Goal: Task Accomplishment & Management: Use online tool/utility

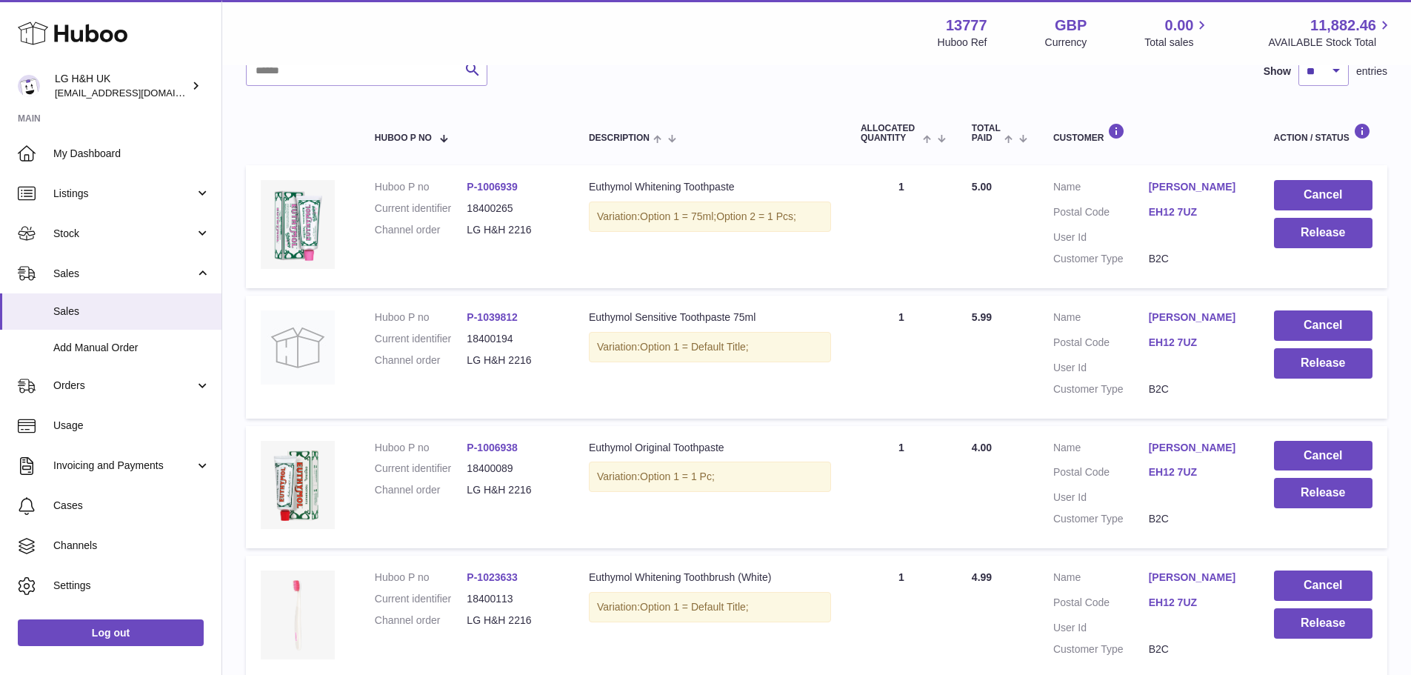
scroll to position [132, 0]
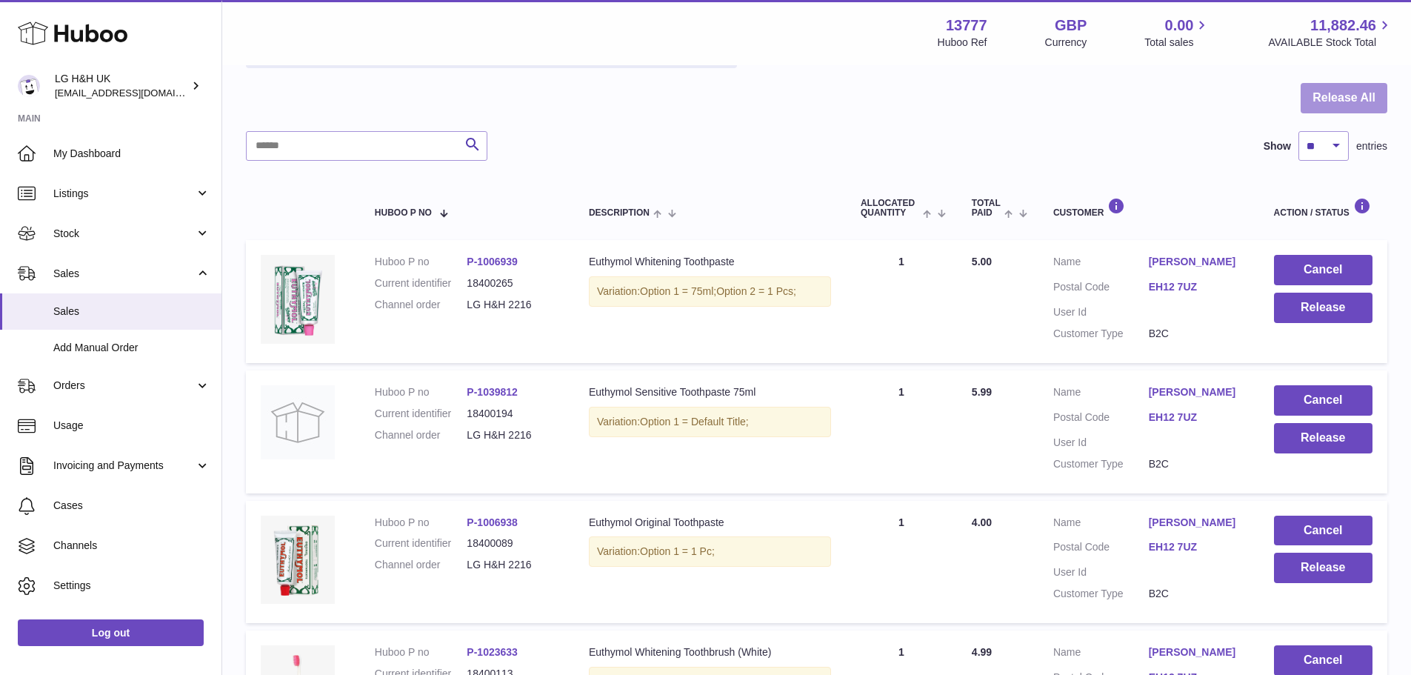
click at [1326, 101] on button "Release All" at bounding box center [1344, 98] width 87 height 30
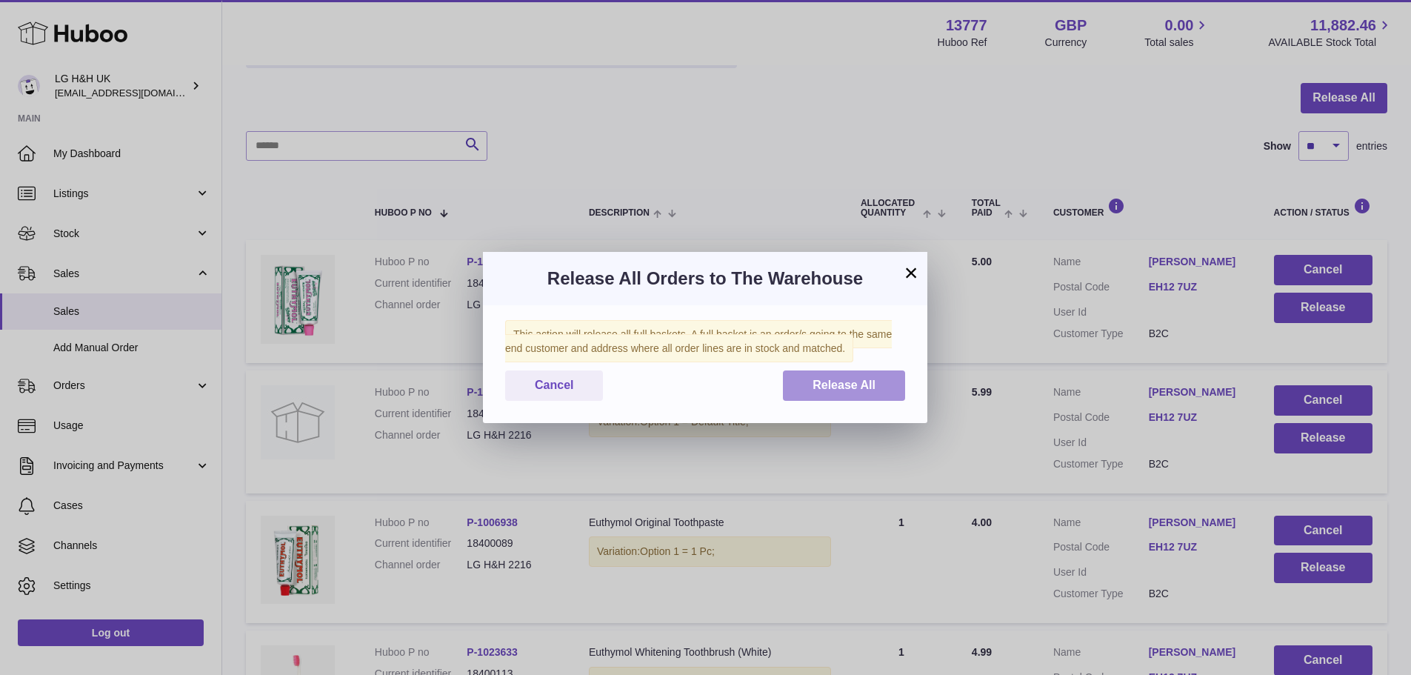
click at [845, 375] on button "Release All" at bounding box center [844, 385] width 122 height 30
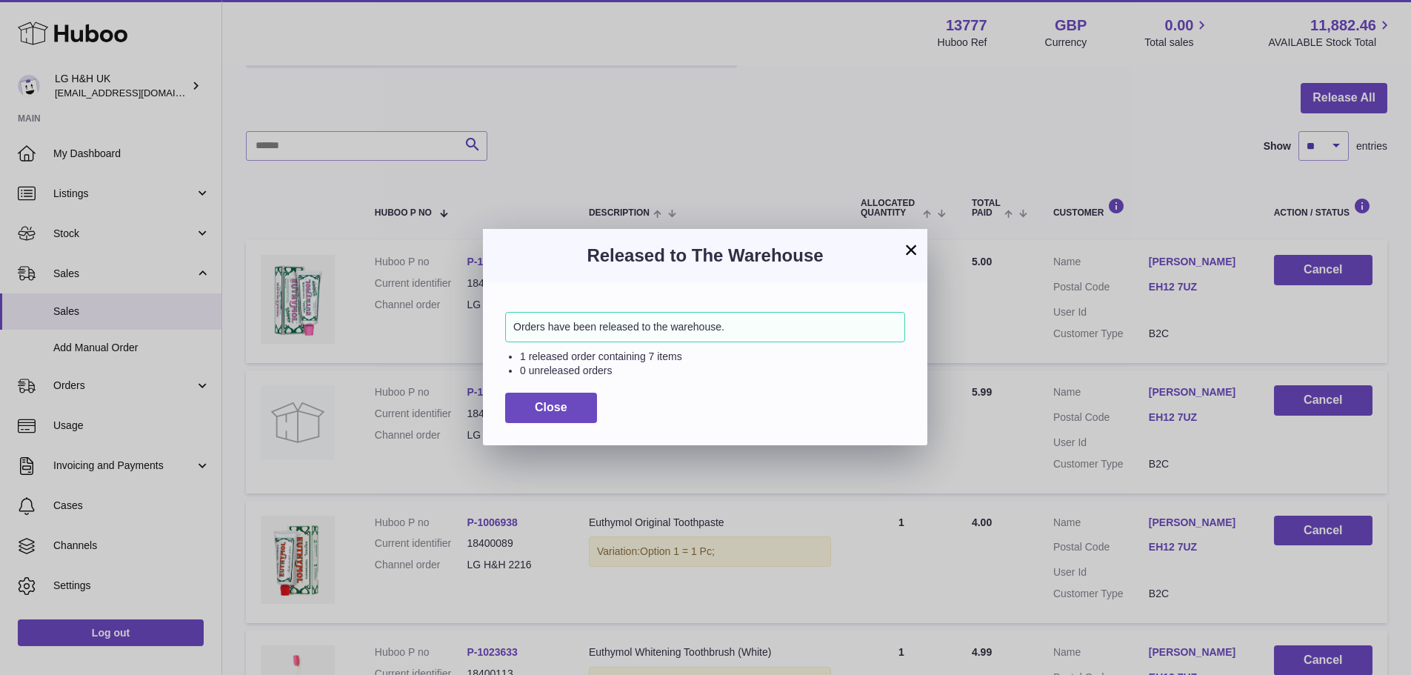
click at [906, 249] on button "×" at bounding box center [911, 250] width 18 height 18
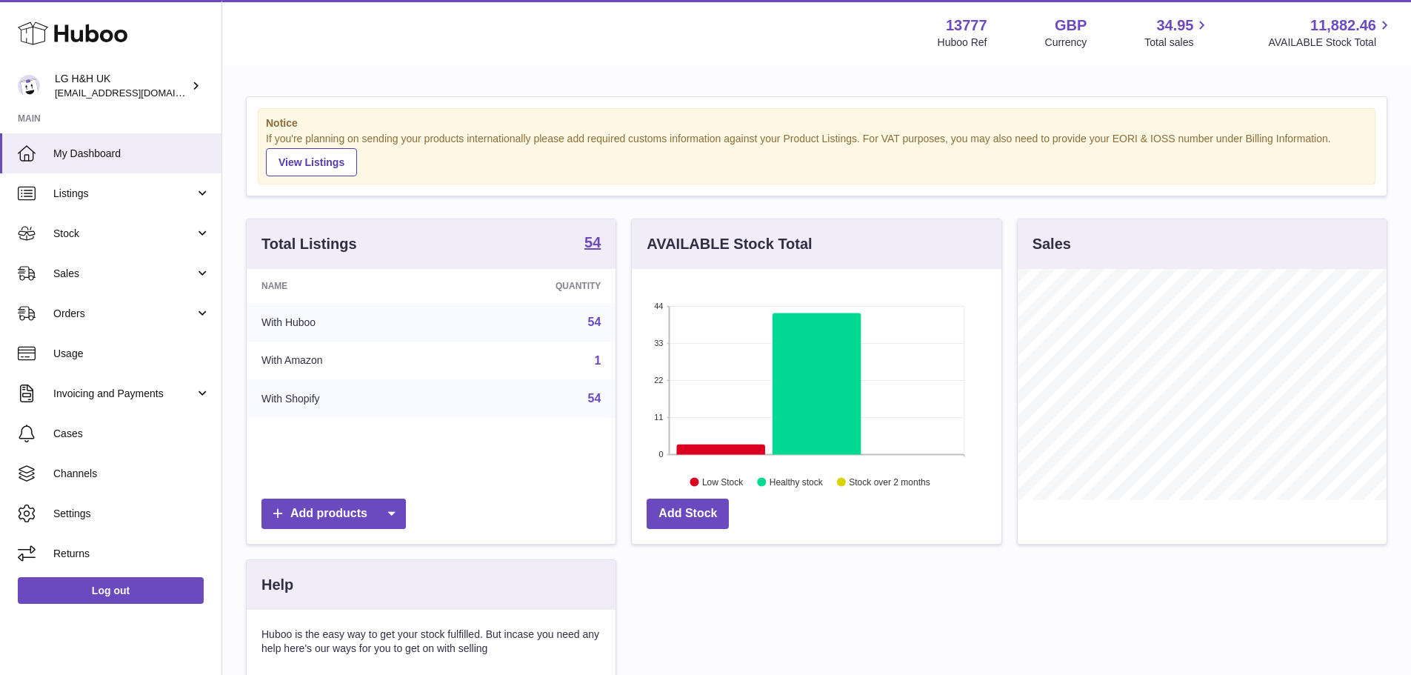
scroll to position [231, 370]
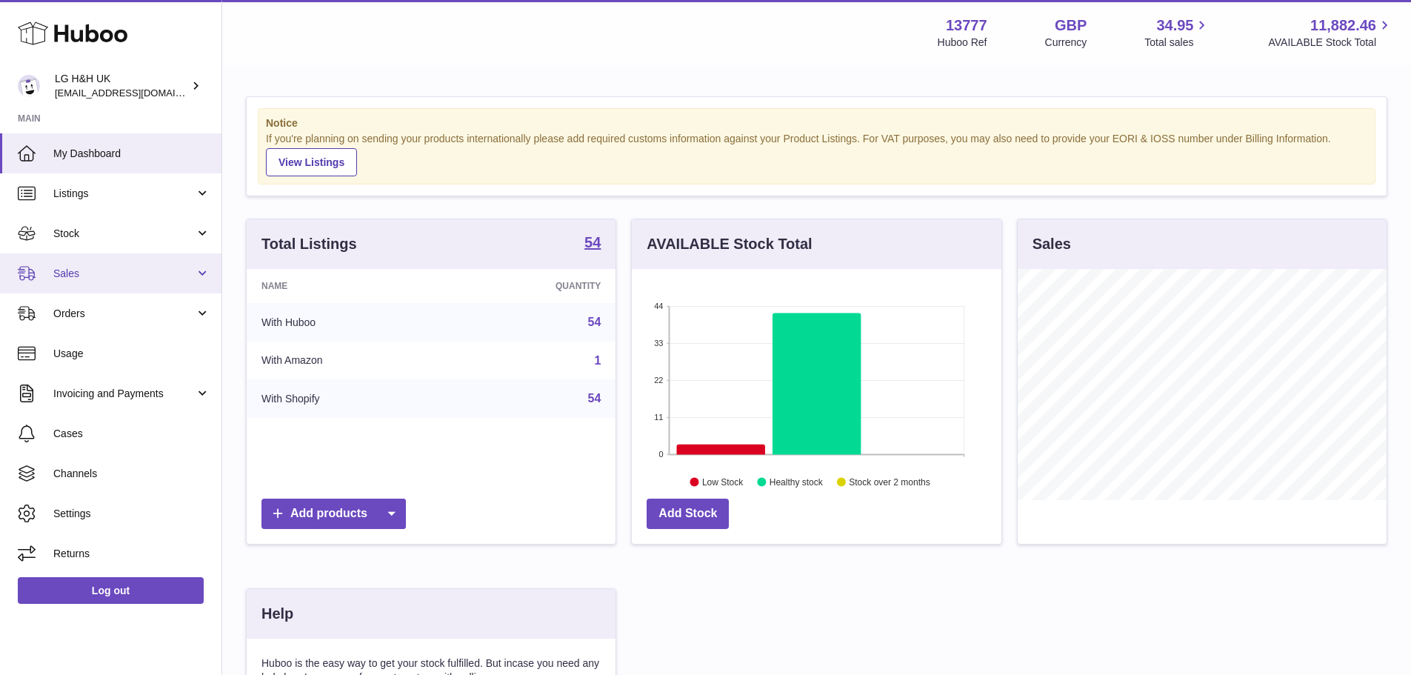
click at [119, 276] on span "Sales" at bounding box center [123, 274] width 141 height 14
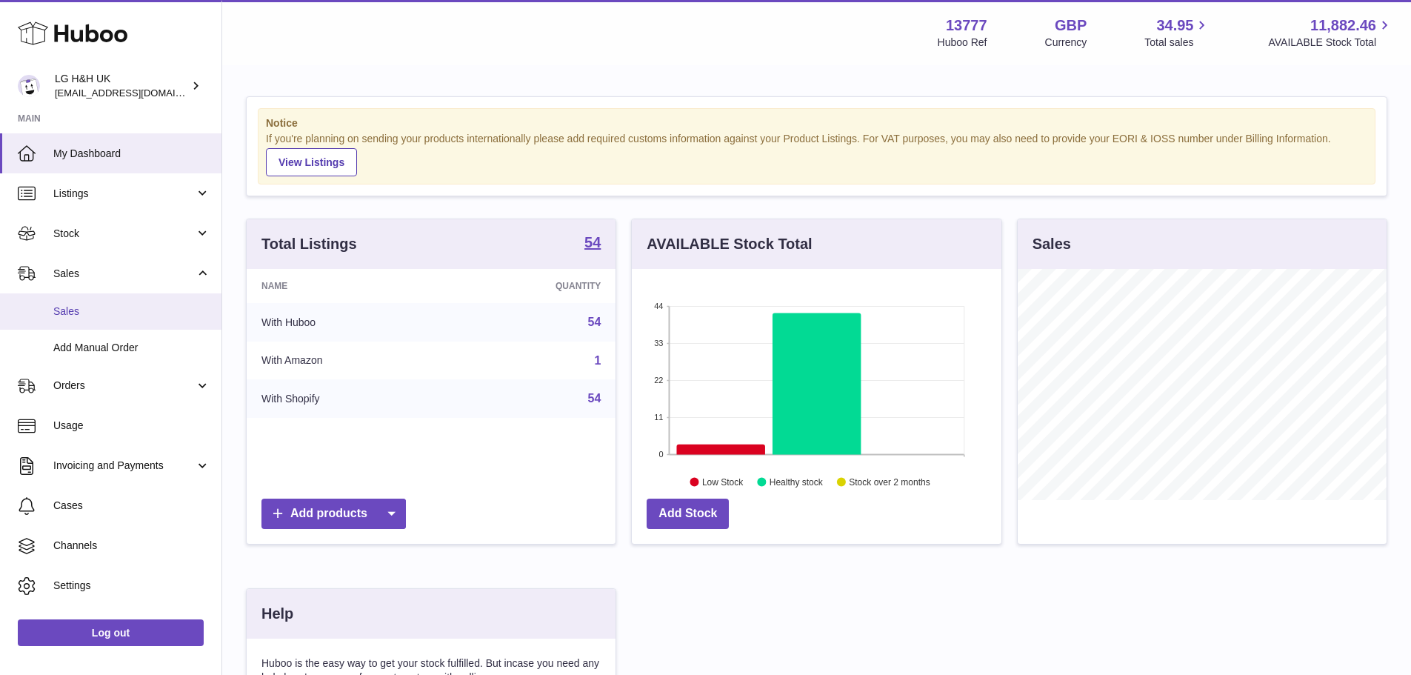
click at [86, 318] on span "Sales" at bounding box center [131, 311] width 157 height 14
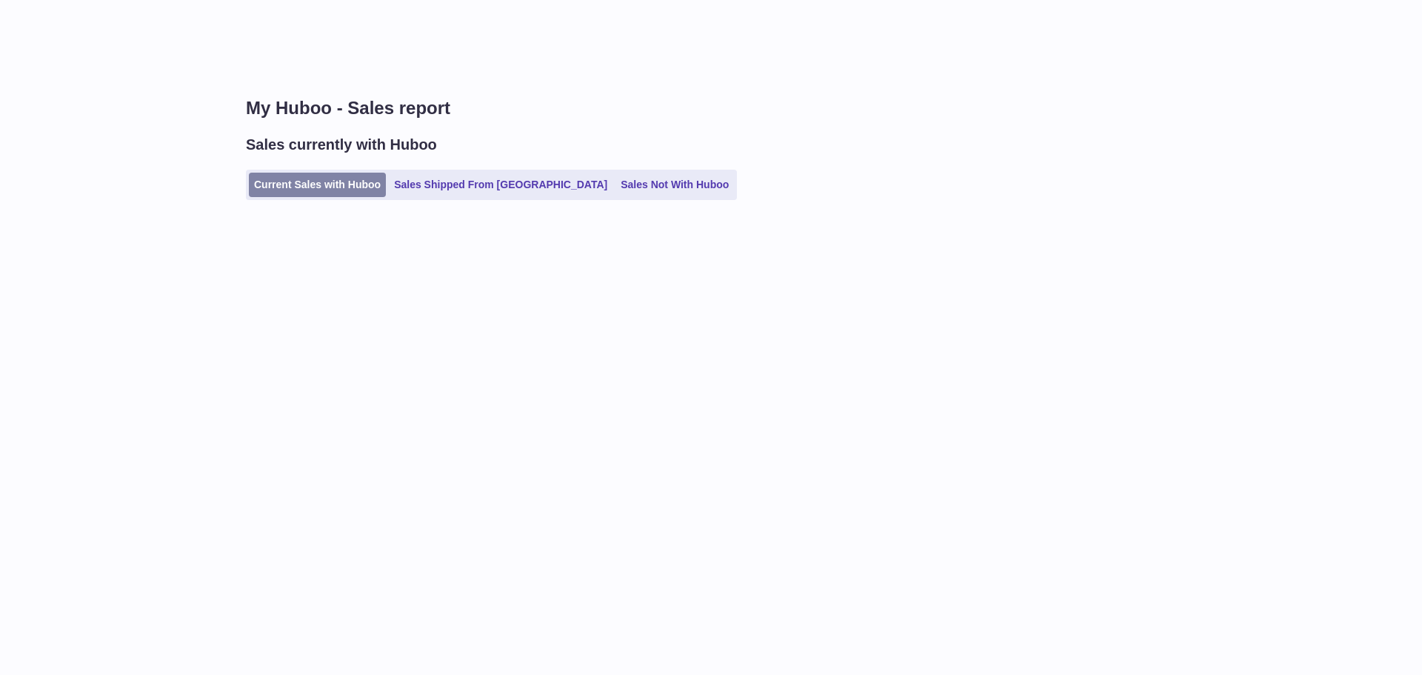
click at [332, 180] on link "Current Sales with Huboo" at bounding box center [317, 185] width 137 height 24
